Goal: Navigation & Orientation: Find specific page/section

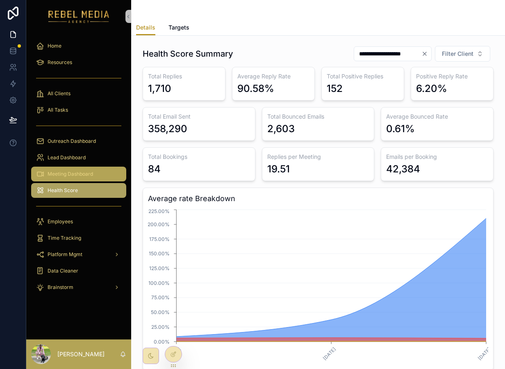
click at [69, 177] on span "Meeting Dashboard" at bounding box center [71, 174] width 46 height 7
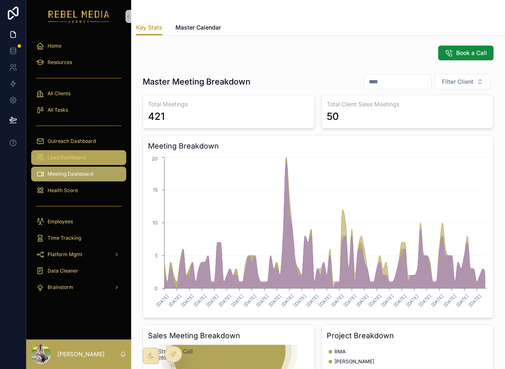
click at [75, 156] on span "Lead Dashboard" at bounding box center [67, 157] width 38 height 7
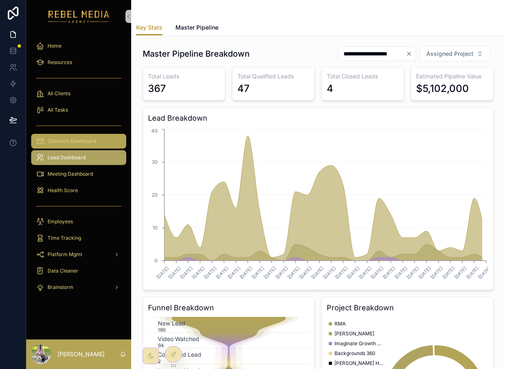
click at [69, 135] on div "Outreach Dashboard" at bounding box center [78, 140] width 85 height 13
click at [69, 136] on div "Outreach Dashboard" at bounding box center [78, 140] width 85 height 13
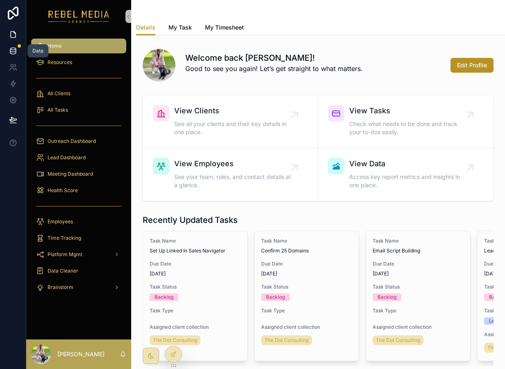
click at [9, 47] on icon at bounding box center [13, 51] width 8 height 8
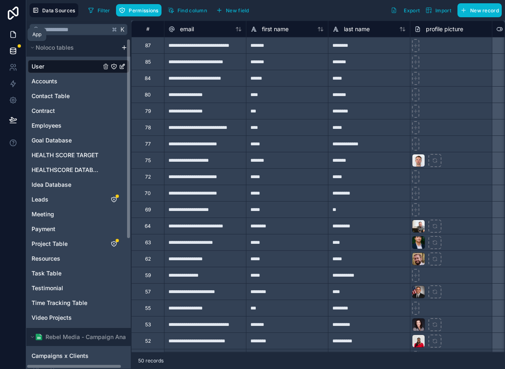
click at [16, 32] on icon at bounding box center [13, 34] width 8 height 8
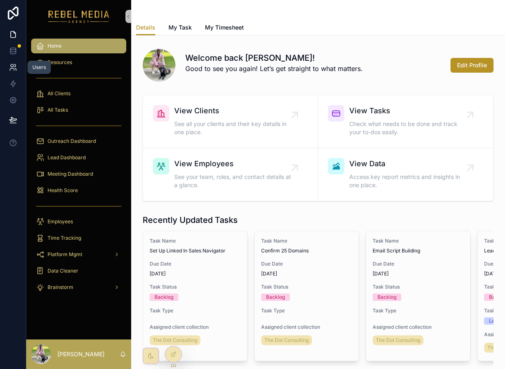
click at [14, 62] on link at bounding box center [13, 67] width 26 height 16
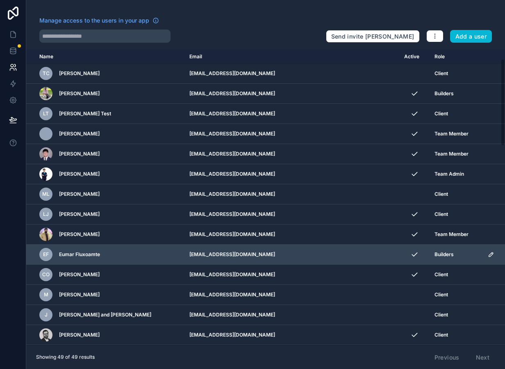
scroll to position [41, 0]
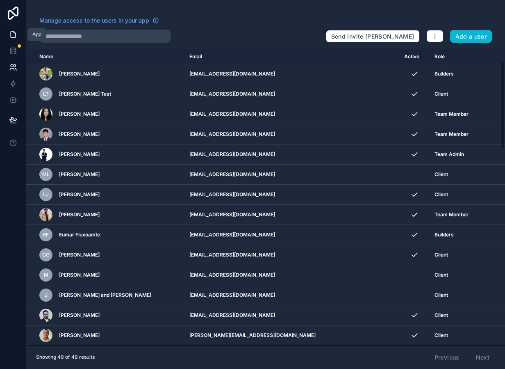
click at [14, 30] on icon at bounding box center [13, 34] width 8 height 8
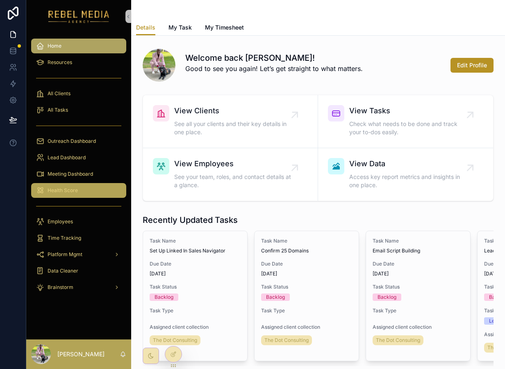
click at [77, 193] on span "Health Score" at bounding box center [63, 190] width 30 height 7
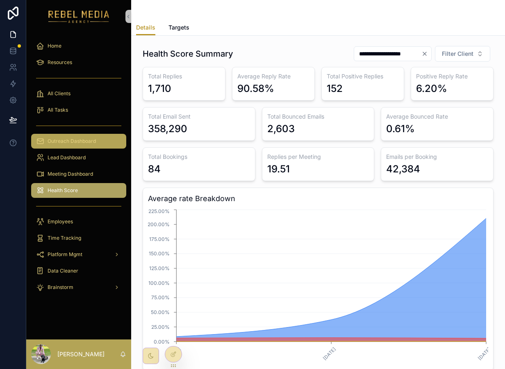
click at [73, 136] on div "Outreach Dashboard" at bounding box center [78, 140] width 85 height 13
